Goal: Task Accomplishment & Management: Manage account settings

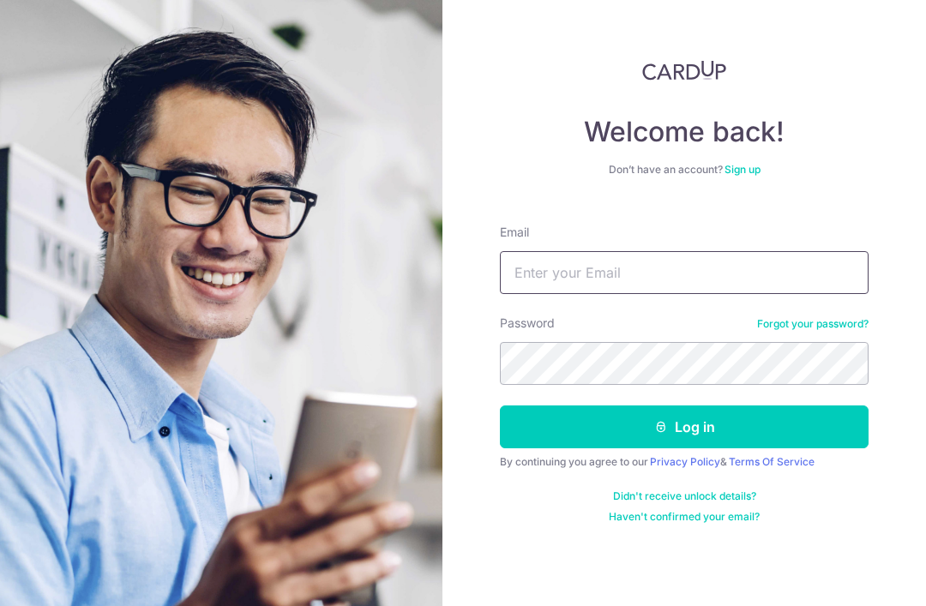
click at [668, 267] on input "Email" at bounding box center [684, 272] width 369 height 43
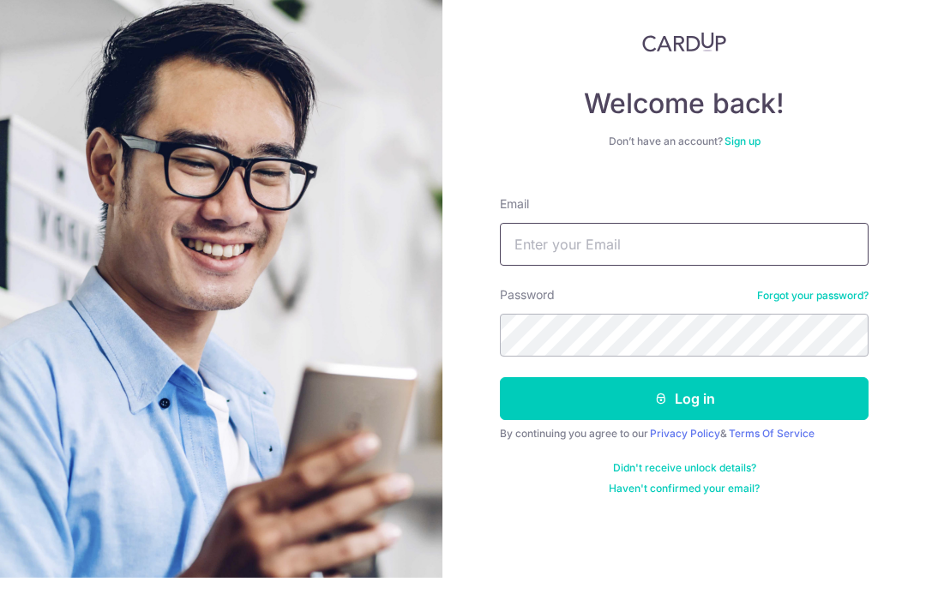
type input "J"
type input "[EMAIL_ADDRESS][DOMAIN_NAME]"
click at [684, 405] on button "Log in" at bounding box center [684, 426] width 369 height 43
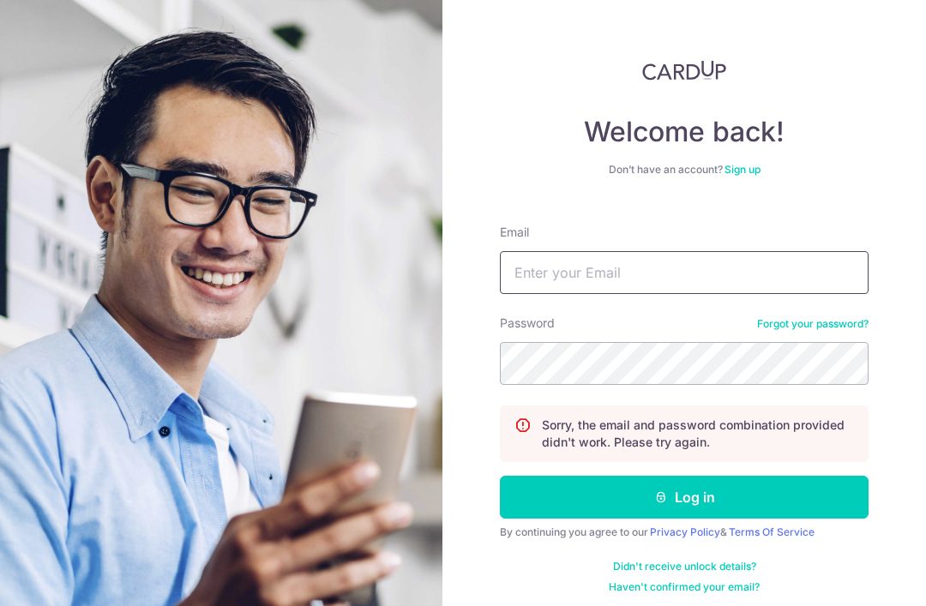
click at [698, 267] on input "Email" at bounding box center [684, 272] width 369 height 43
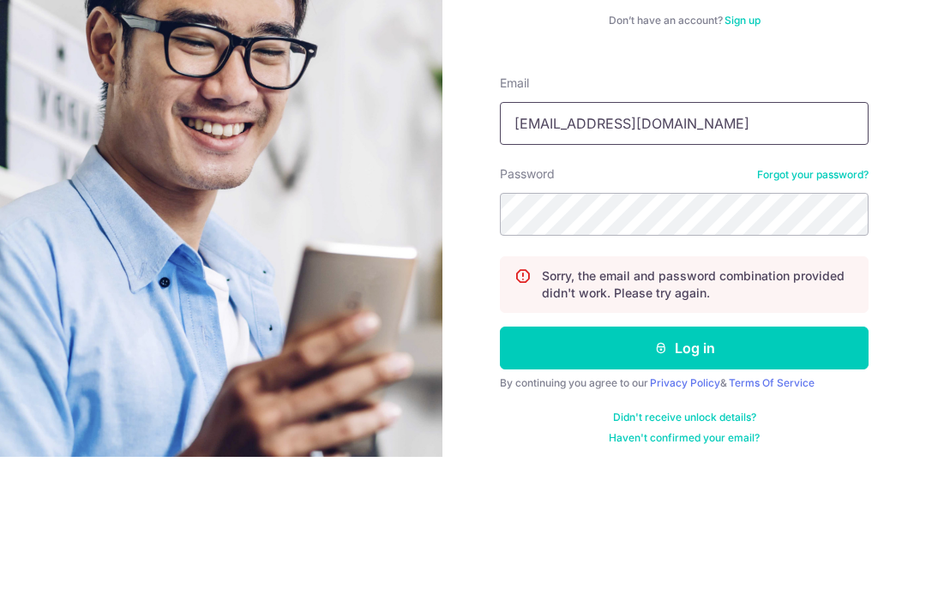
type input "[EMAIL_ADDRESS][DOMAIN_NAME]"
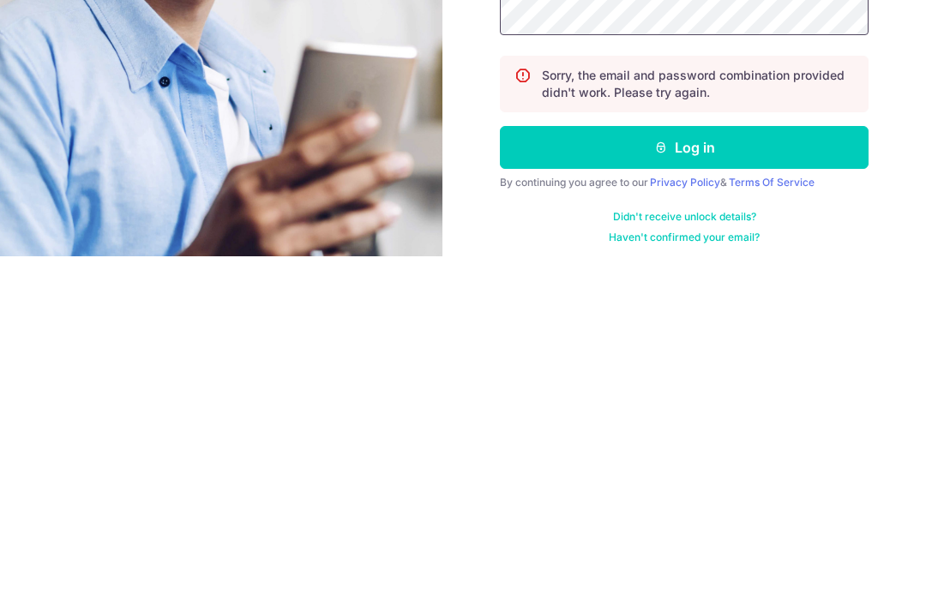
scroll to position [15, 0]
click at [731, 476] on button "Log in" at bounding box center [684, 497] width 369 height 43
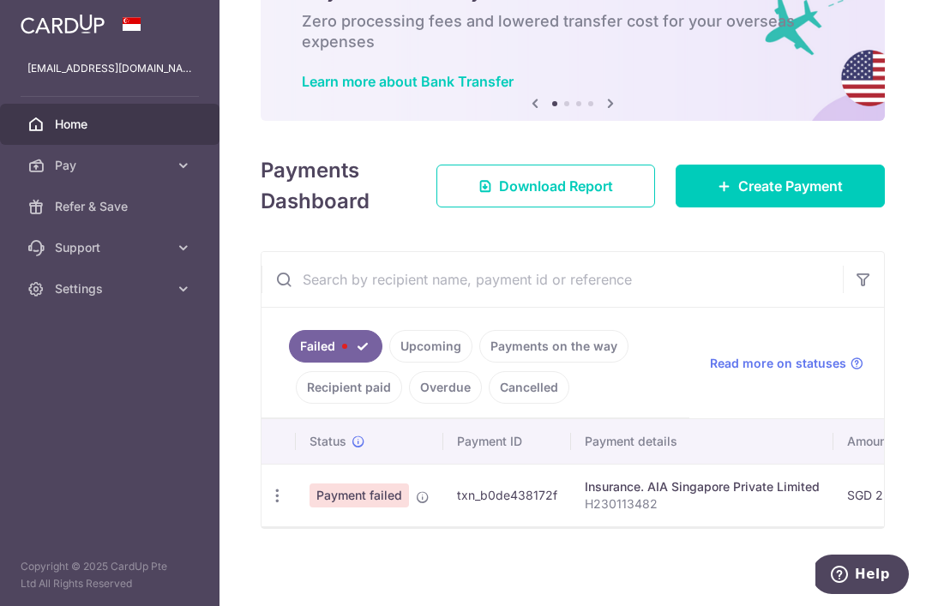
scroll to position [98, 0]
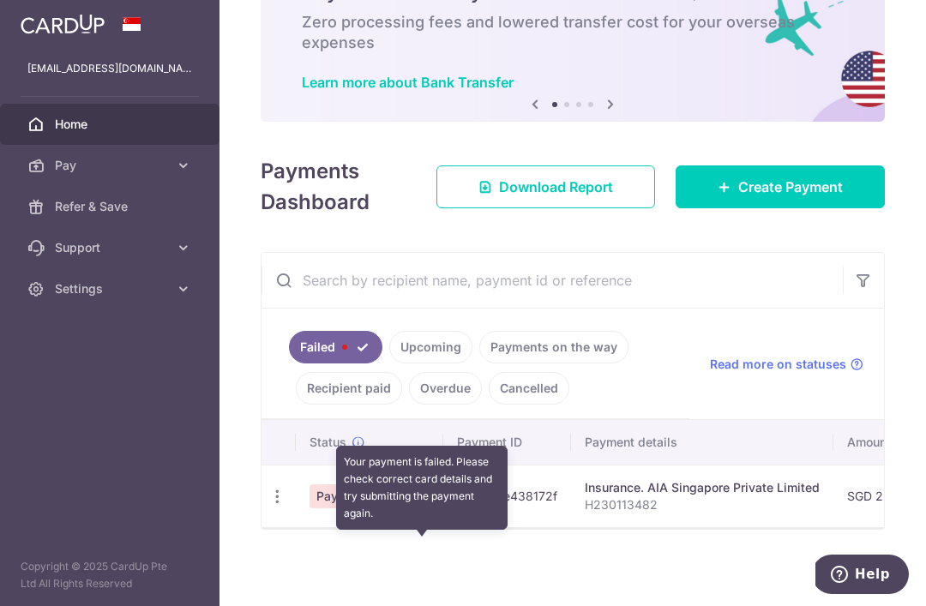
click at [416, 505] on icon at bounding box center [423, 498] width 14 height 14
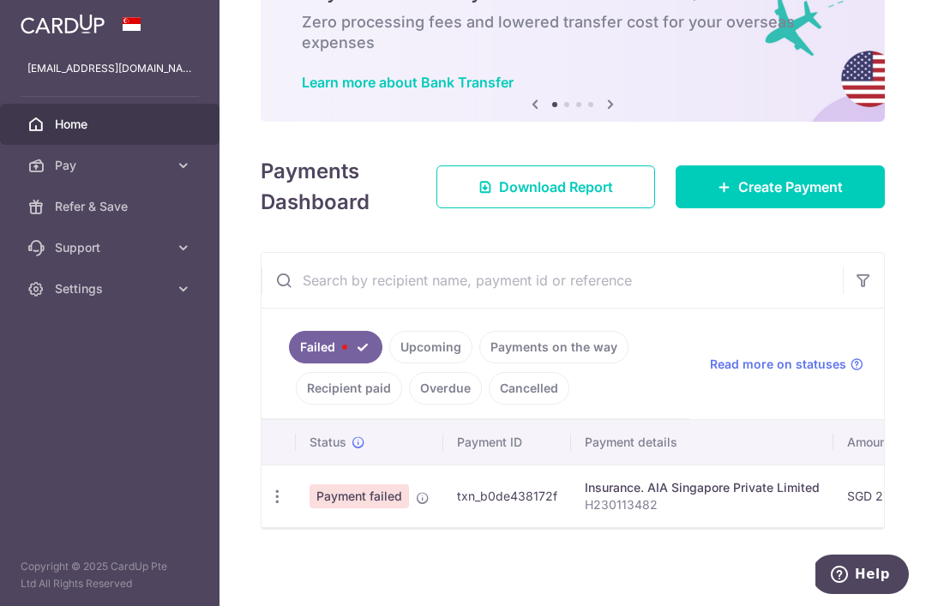
click at [309, 508] on span "Payment failed" at bounding box center [358, 496] width 99 height 24
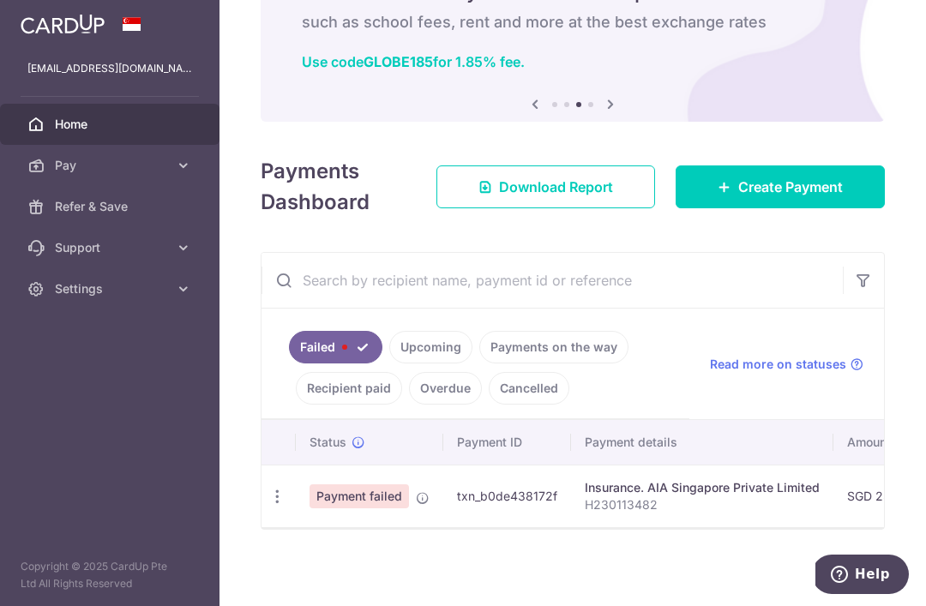
click at [268, 506] on icon "button" at bounding box center [277, 497] width 18 height 18
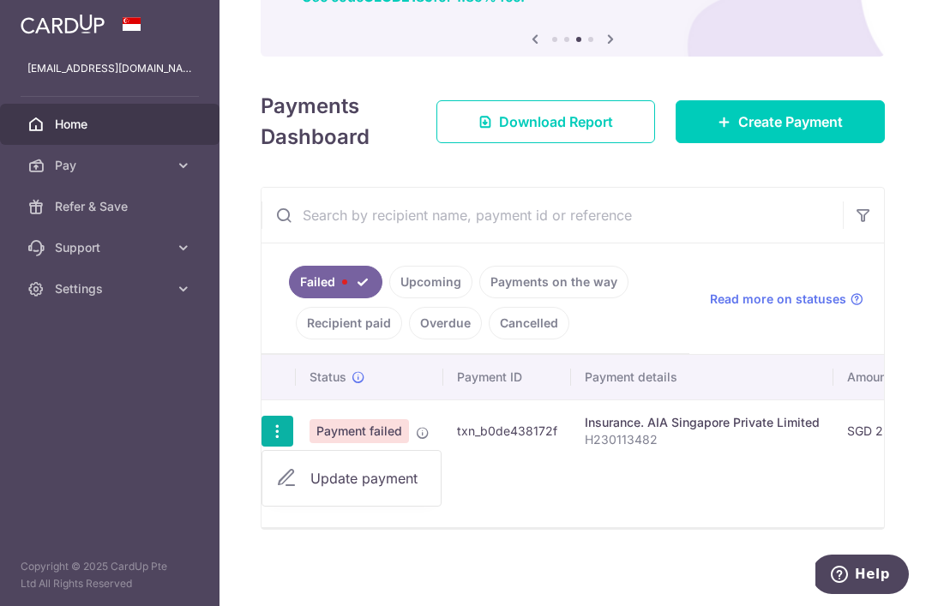
click at [310, 489] on span "Update payment" at bounding box center [368, 478] width 117 height 21
radio input "true"
type input "256.00"
type input "H230113482"
type input "REC185"
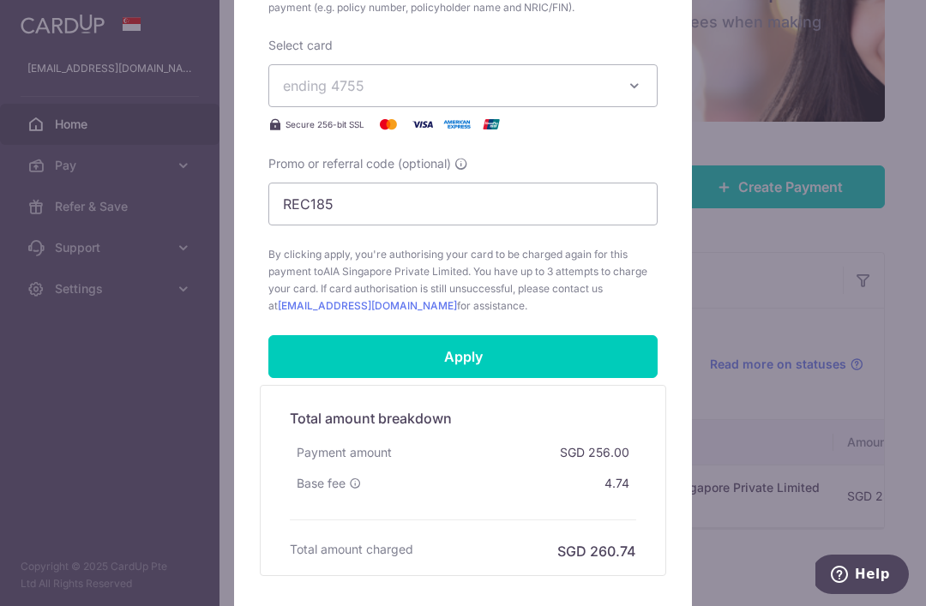
scroll to position [669, 0]
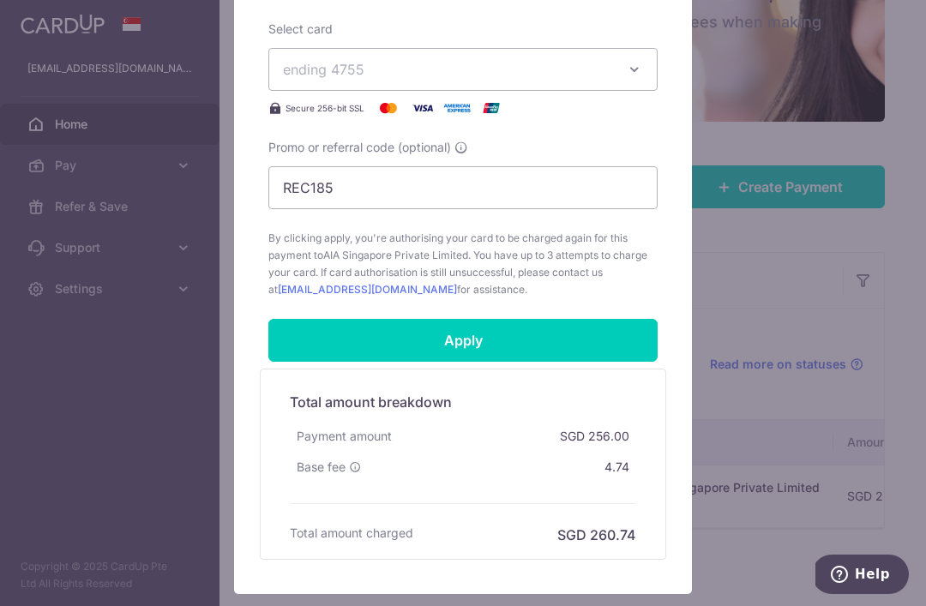
click at [494, 337] on input "Apply" at bounding box center [462, 340] width 389 height 43
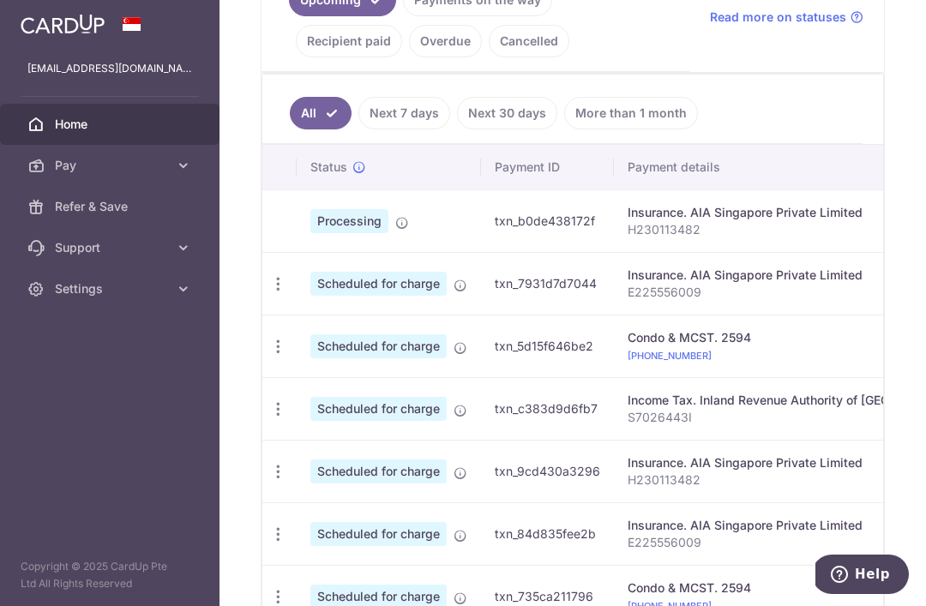
scroll to position [454, 0]
